Goal: Task Accomplishment & Management: Manage account settings

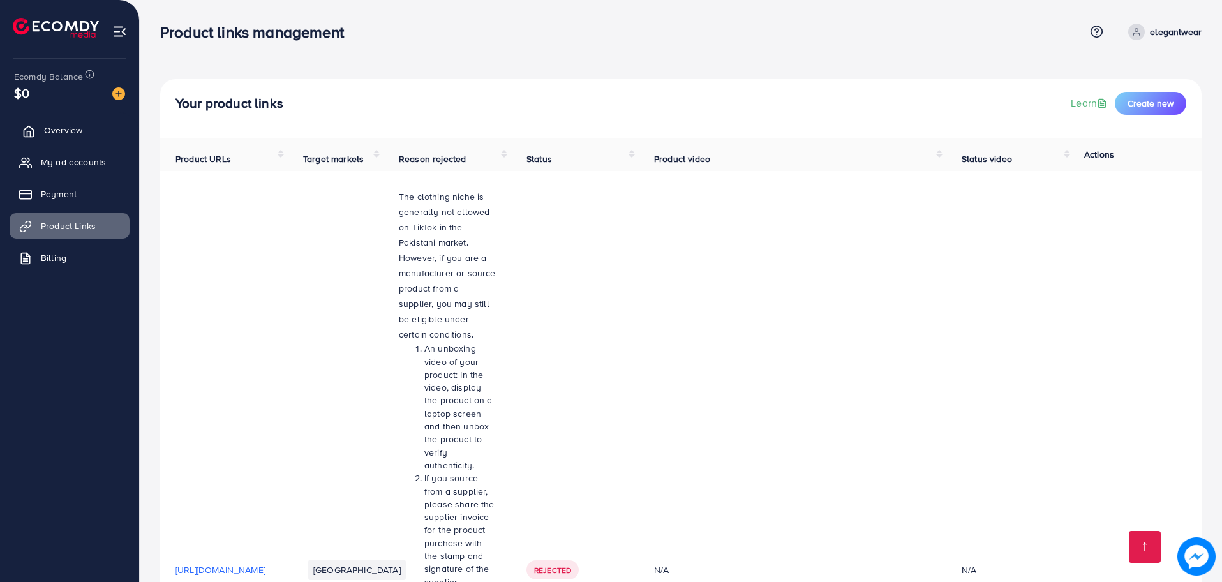
scroll to position [586, 0]
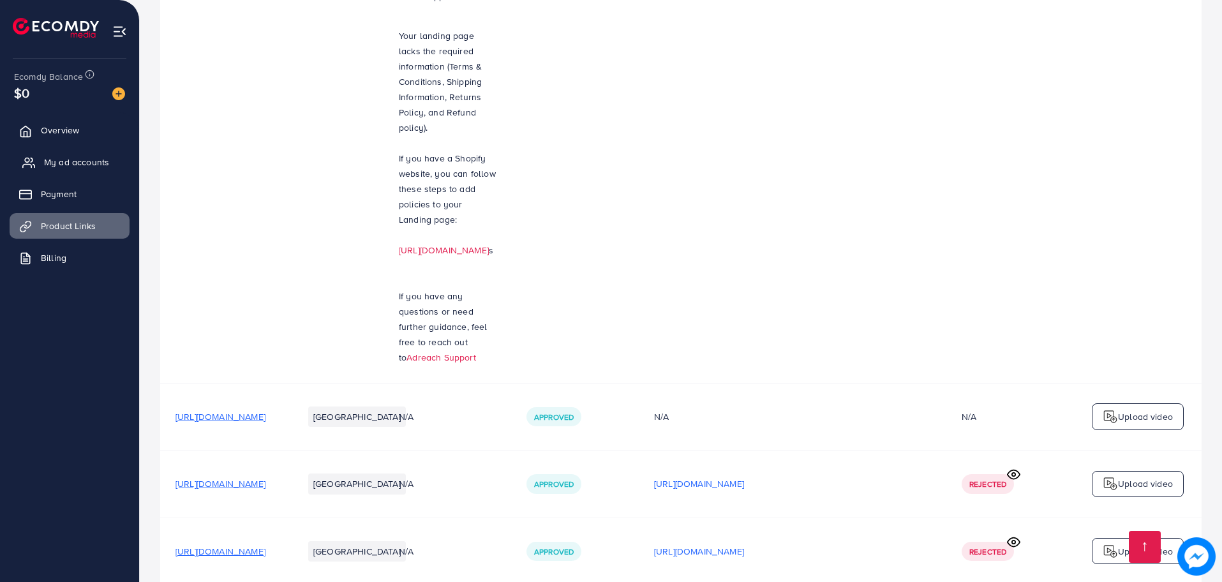
click at [64, 170] on link "My ad accounts" at bounding box center [70, 162] width 120 height 26
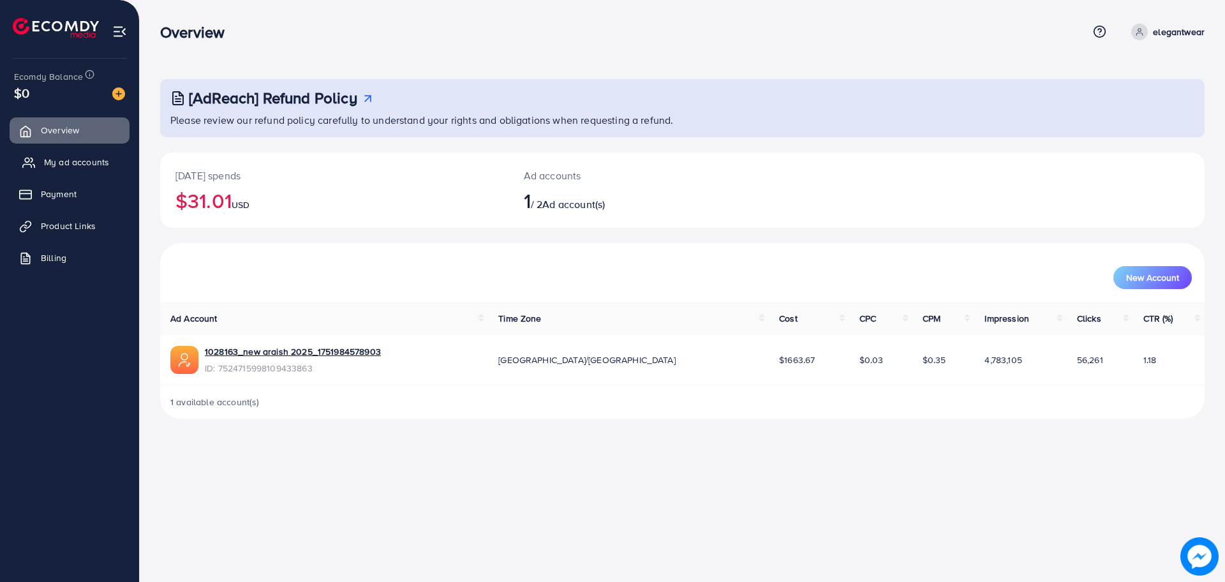
click at [59, 169] on link "My ad accounts" at bounding box center [70, 162] width 120 height 26
